Goal: Information Seeking & Learning: Check status

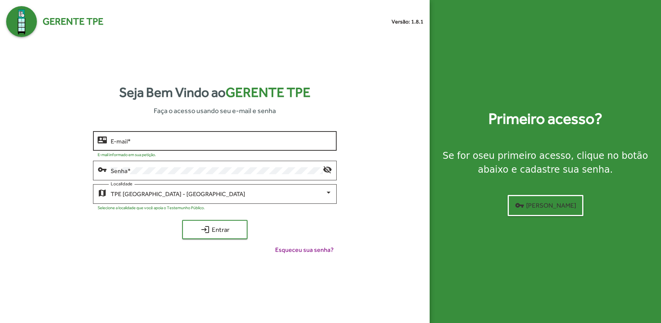
click at [163, 137] on div "E-mail *" at bounding box center [221, 140] width 221 height 21
type input "**********"
click at [182, 220] on button "login Entrar" at bounding box center [214, 229] width 65 height 19
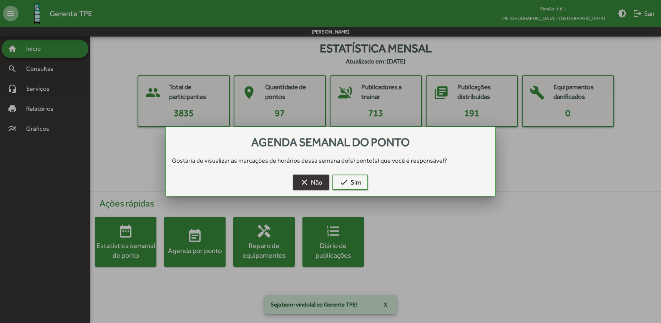
click at [315, 178] on span "clear Não" at bounding box center [311, 182] width 23 height 14
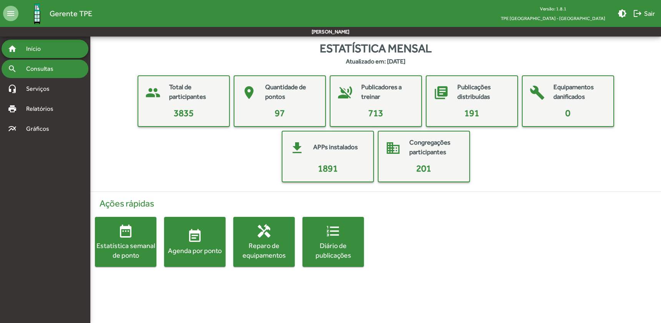
click at [38, 74] on div "search Consultas" at bounding box center [45, 69] width 87 height 18
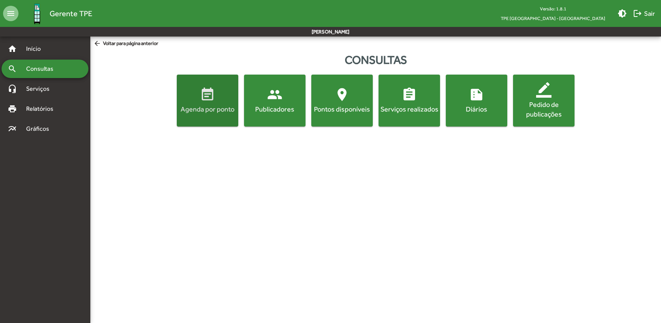
click at [213, 113] on div "Agenda por ponto" at bounding box center [207, 109] width 58 height 10
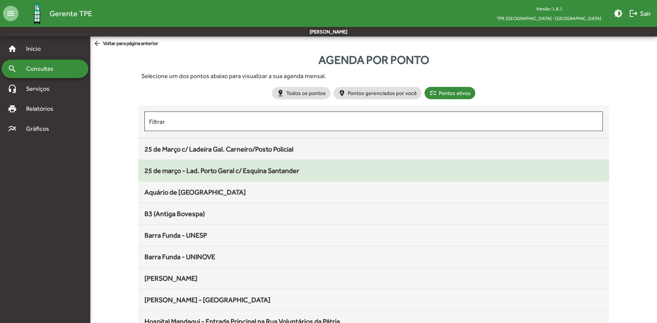
click at [231, 166] on div "25 de março - Lad. Porto Geral c/ Esquina Santander" at bounding box center [374, 170] width 459 height 10
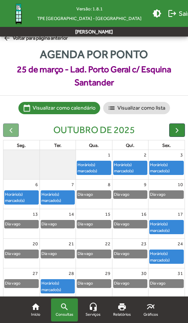
scroll to position [8, 0]
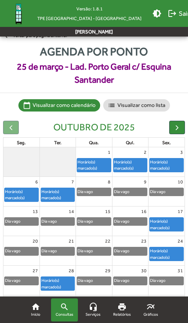
click at [50, 18] on mat-toolbar-row "Versão: 1.8.1 TPE [GEOGRAPHIC_DATA] - Centro brightness_medium logout Sair" at bounding box center [94, 13] width 188 height 27
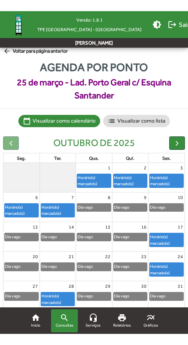
scroll to position [0, 0]
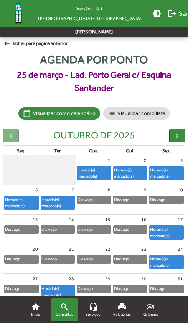
click at [29, 43] on span "arrow_back Voltar para página anterior" at bounding box center [35, 44] width 65 height 8
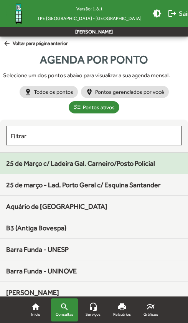
click at [93, 167] on div "25 de Março c/ Ladeira Gal. Carneiro/Posto Policial" at bounding box center [94, 163] width 176 height 10
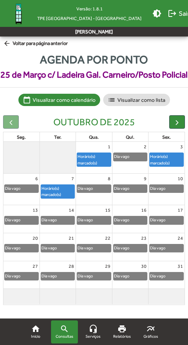
click at [7, 45] on mat-icon "arrow_back" at bounding box center [8, 44] width 10 height 8
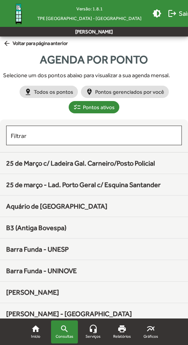
click at [14, 47] on span "arrow_back Voltar para página anterior" at bounding box center [35, 44] width 65 height 8
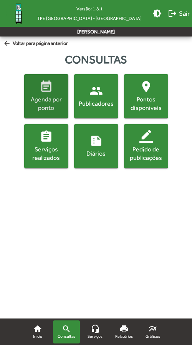
click at [43, 89] on mat-icon "event_note" at bounding box center [46, 86] width 13 height 13
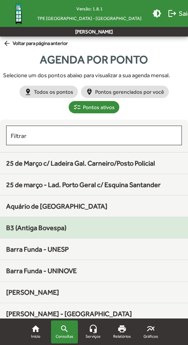
click at [52, 232] on div "B3 (Antiga Bovespa)" at bounding box center [94, 228] width 176 height 10
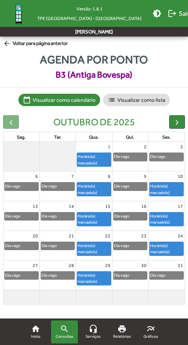
click at [20, 42] on span "arrow_back Voltar para página anterior" at bounding box center [35, 44] width 65 height 8
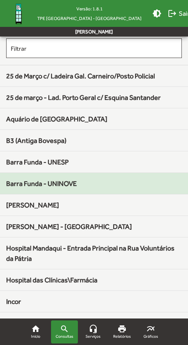
scroll to position [103, 0]
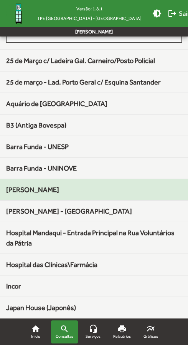
click at [30, 186] on span "[PERSON_NAME]" at bounding box center [32, 190] width 53 height 8
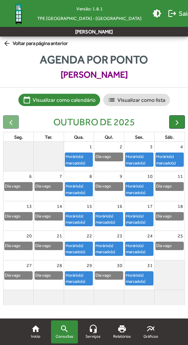
click at [13, 43] on span "arrow_back Voltar para página anterior" at bounding box center [35, 44] width 65 height 8
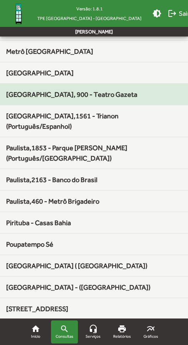
scroll to position [538, 0]
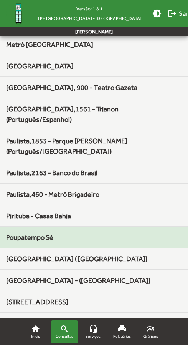
click at [37, 233] on span "Poupatempo Sé" at bounding box center [29, 237] width 47 height 8
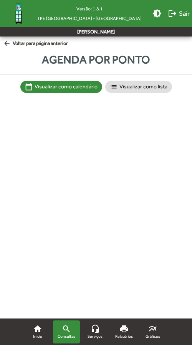
click at [37, 137] on html "Versão: 1.8.1 TPE [GEOGRAPHIC_DATA] - Centro brightness_medium logout [PERSON_N…" at bounding box center [96, 68] width 192 height 137
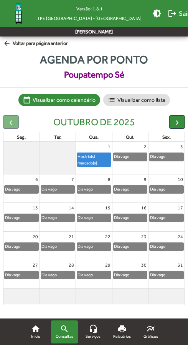
click at [44, 160] on div at bounding box center [58, 158] width 36 height 32
click at [8, 41] on mat-icon "arrow_back" at bounding box center [8, 44] width 10 height 8
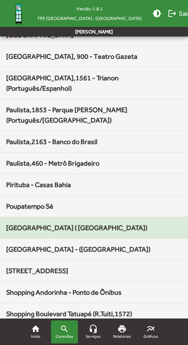
scroll to position [564, 0]
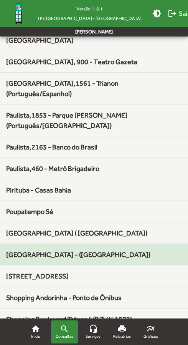
click at [61, 251] on span "[GEOGRAPHIC_DATA] - ([GEOGRAPHIC_DATA])" at bounding box center [78, 255] width 145 height 8
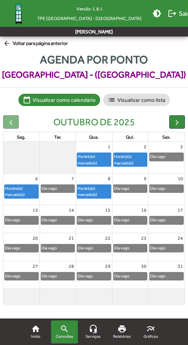
click at [23, 47] on span "arrow_back Voltar para página anterior" at bounding box center [35, 44] width 65 height 8
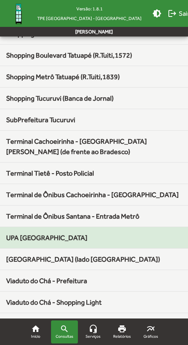
scroll to position [835, 0]
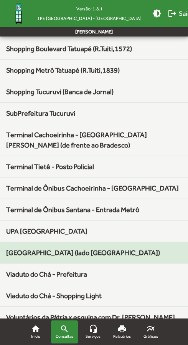
click at [67, 249] on span "[GEOGRAPHIC_DATA] (lado [GEOGRAPHIC_DATA])" at bounding box center [83, 253] width 154 height 8
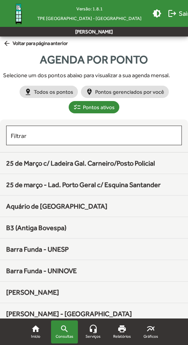
click at [13, 41] on span "arrow_back Voltar para página anterior" at bounding box center [35, 44] width 65 height 8
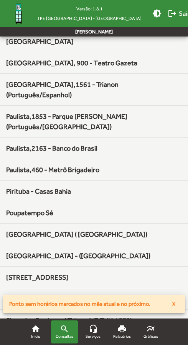
scroll to position [666, 0]
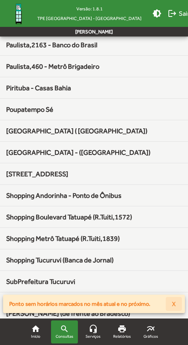
click at [173, 305] on span "X" at bounding box center [174, 304] width 4 height 14
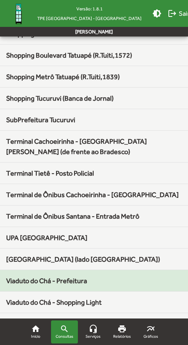
scroll to position [835, 0]
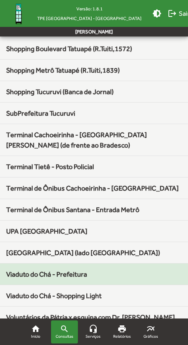
click at [69, 270] on span "Viaduto do Chá - Prefeitura" at bounding box center [46, 274] width 81 height 8
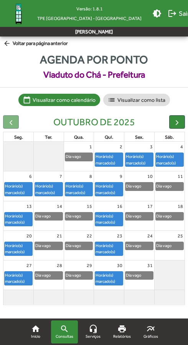
click at [19, 42] on span "arrow_back Voltar para página anterior" at bounding box center [35, 44] width 65 height 8
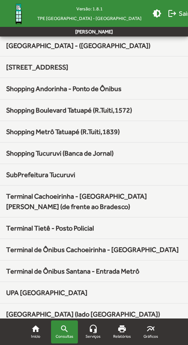
scroll to position [835, 0]
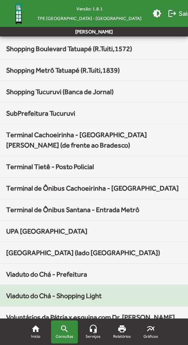
click at [80, 292] on span "Viaduto do Chá - Shopping Light" at bounding box center [54, 296] width 96 height 8
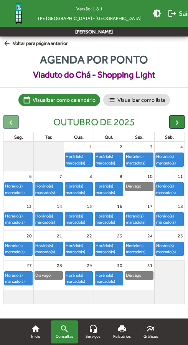
click at [22, 45] on span "arrow_back Voltar para página anterior" at bounding box center [35, 44] width 65 height 8
